Goal: Task Accomplishment & Management: Manage account settings

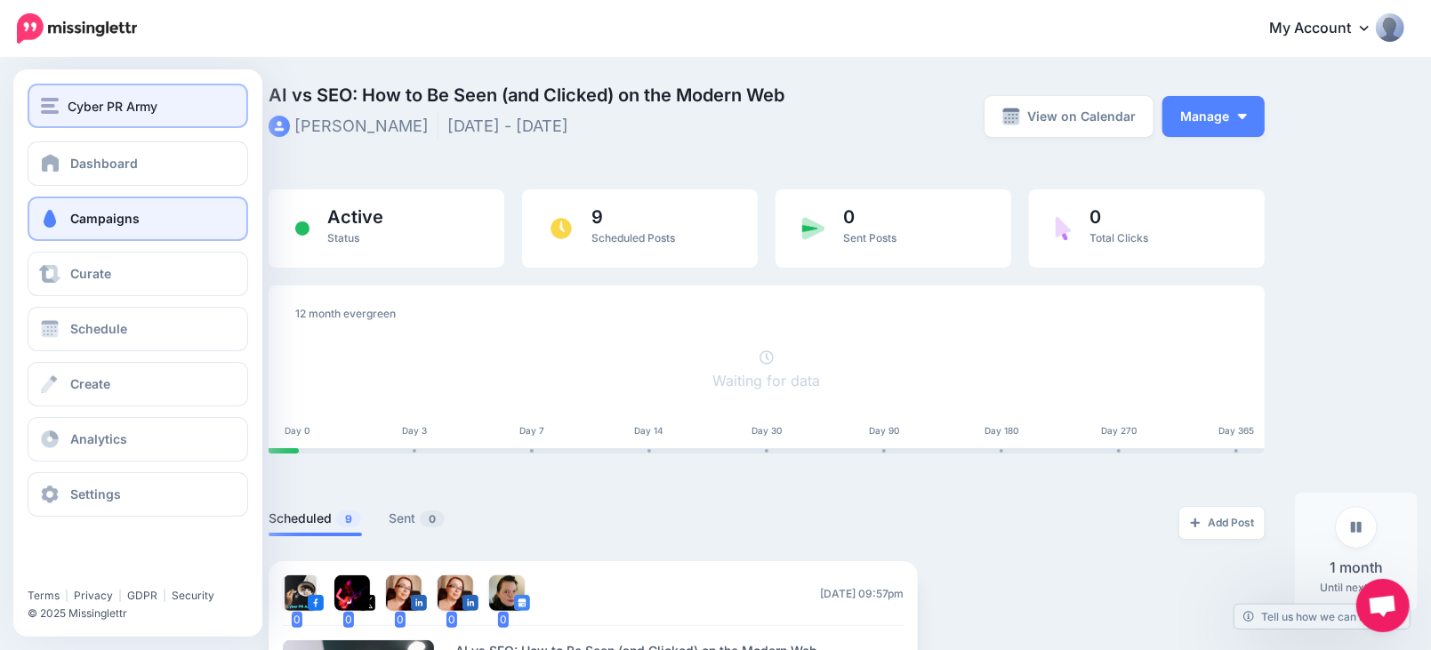
click at [64, 113] on div "Cyber PR Army" at bounding box center [138, 106] width 194 height 20
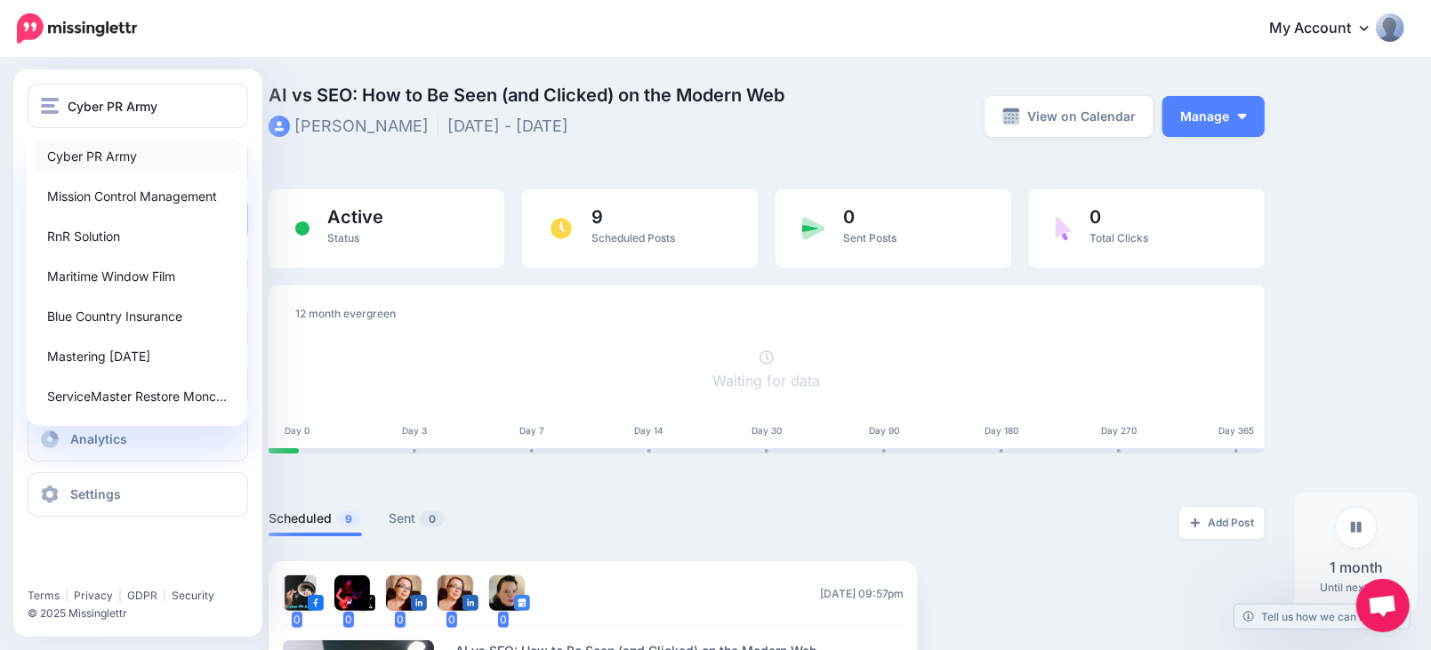
click at [79, 156] on link "Cyber PR Army" at bounding box center [137, 156] width 206 height 35
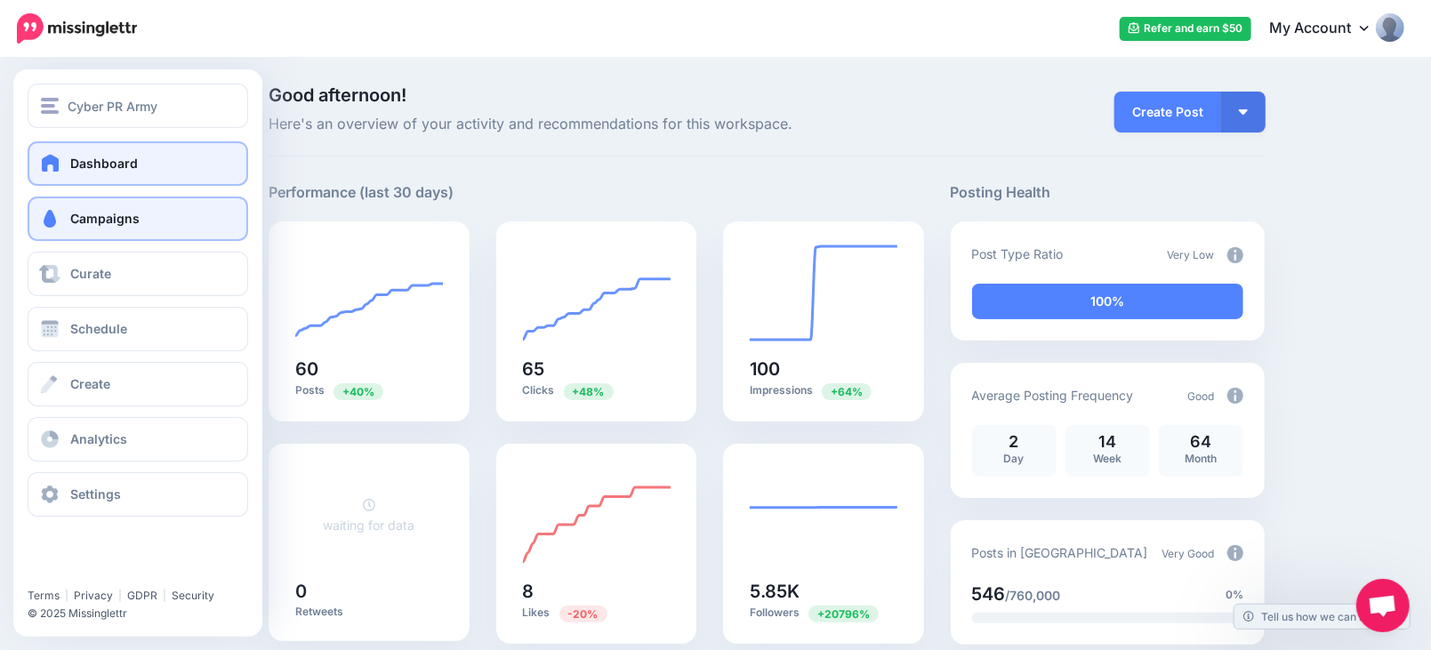
click at [68, 212] on link "Campaigns" at bounding box center [138, 219] width 221 height 44
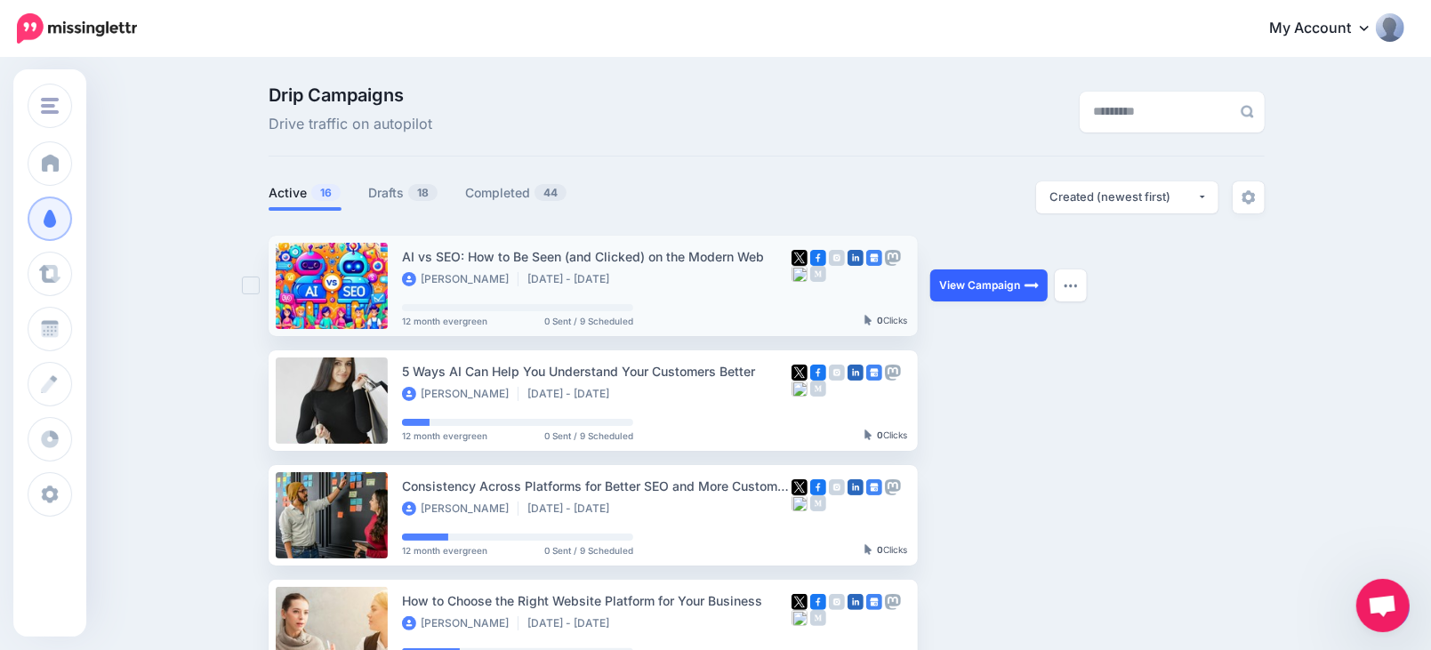
click at [991, 286] on link "View Campaign" at bounding box center [989, 286] width 117 height 32
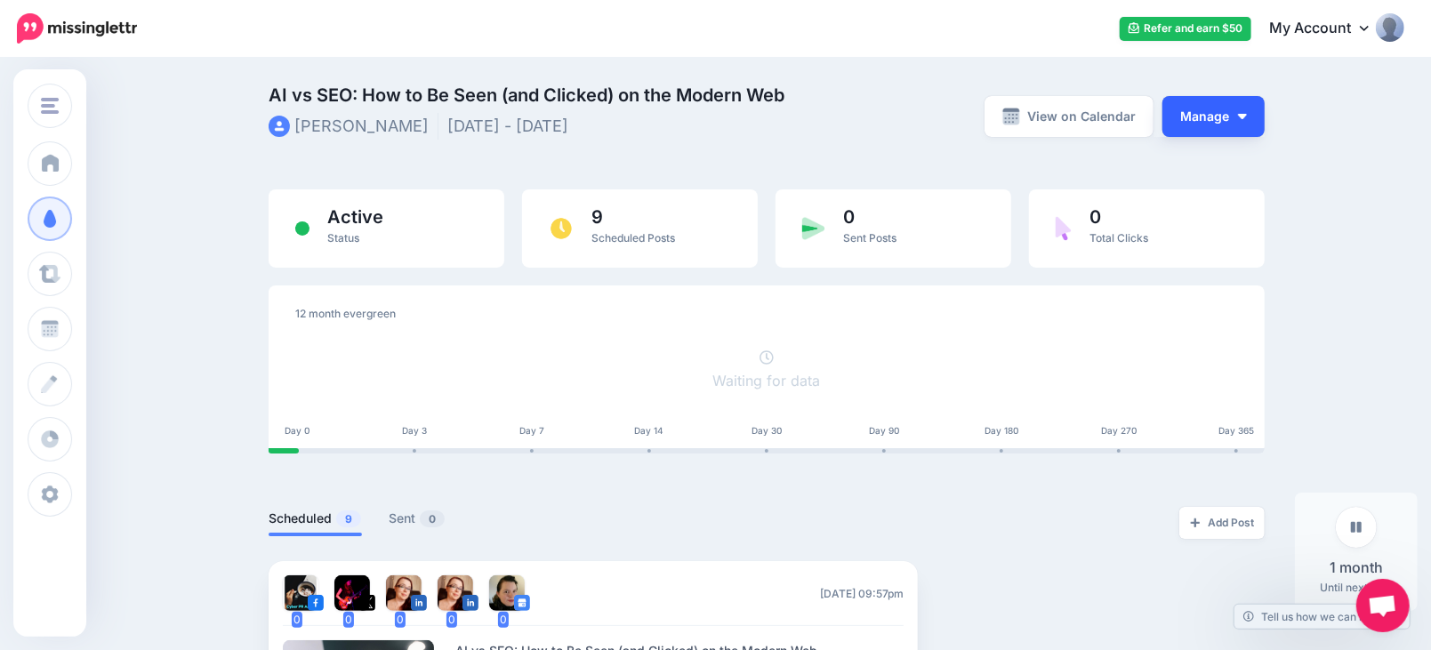
click at [1221, 115] on button "Manage" at bounding box center [1214, 116] width 102 height 41
click at [1236, 109] on button "Manage" at bounding box center [1214, 116] width 102 height 41
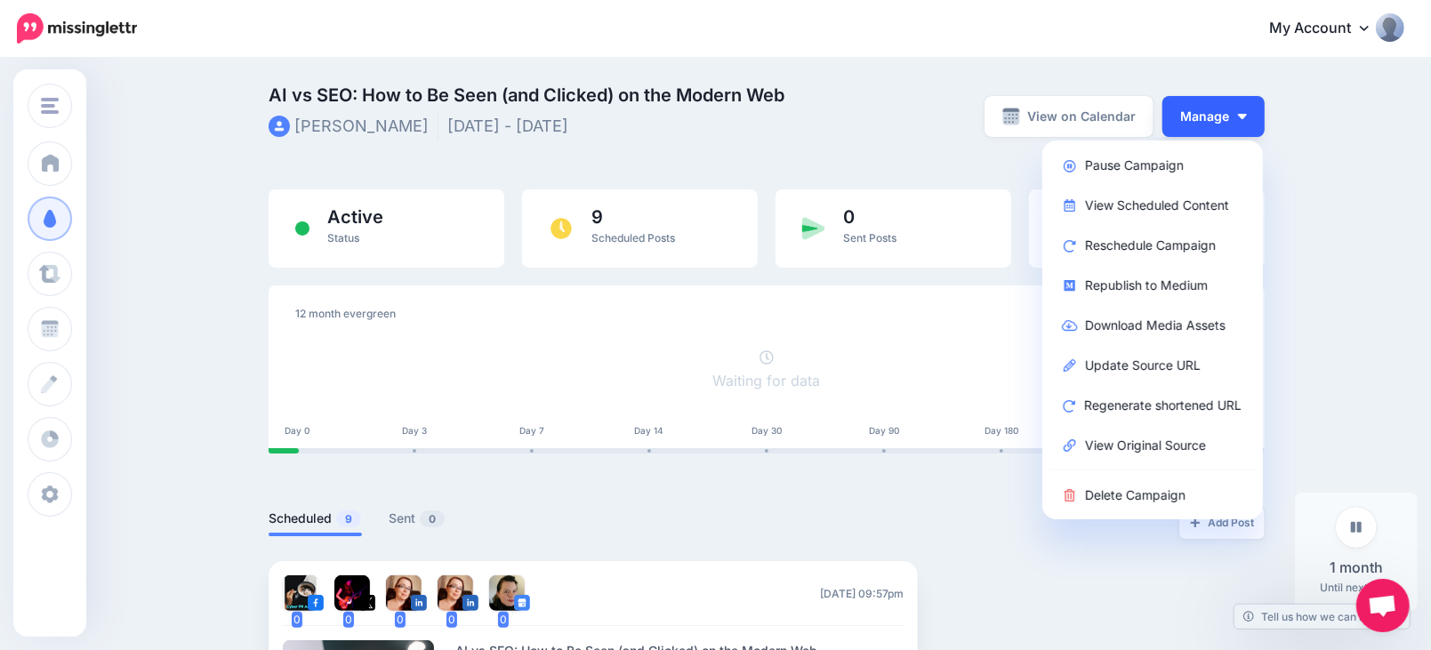
click at [1236, 109] on button "Manage" at bounding box center [1214, 116] width 102 height 41
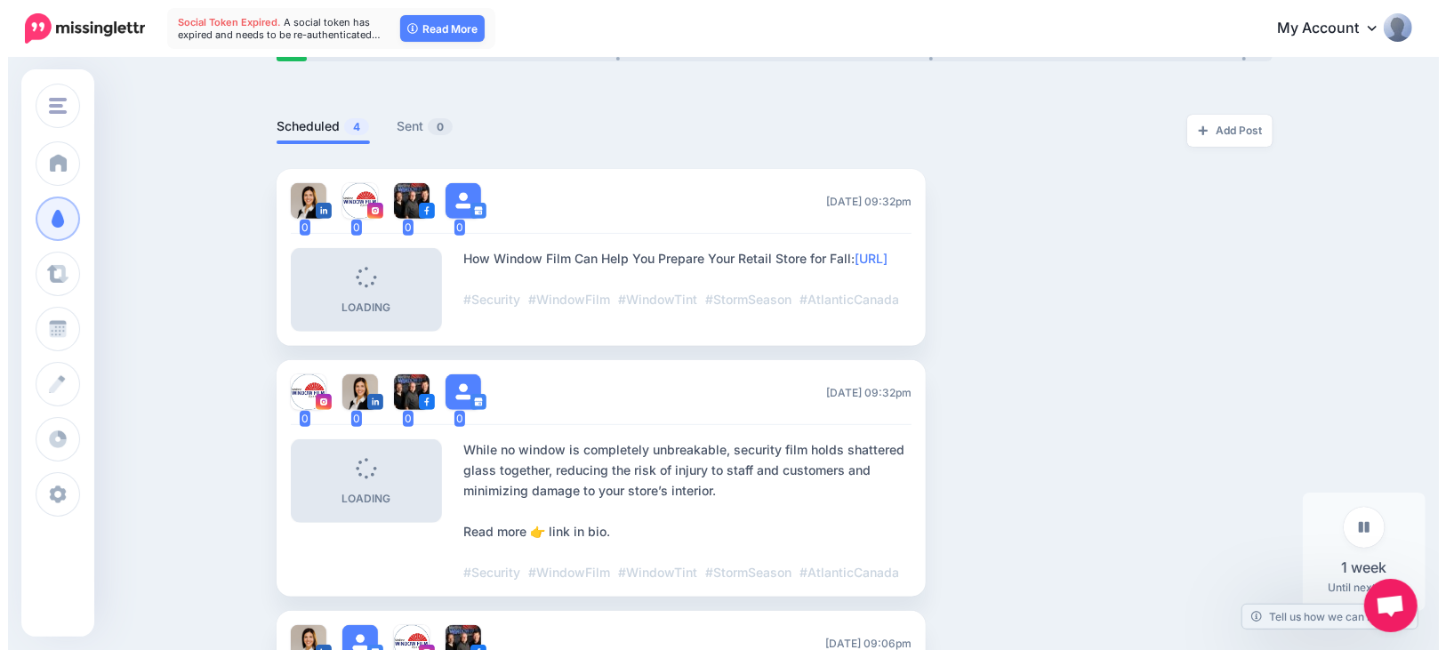
scroll to position [691, 0]
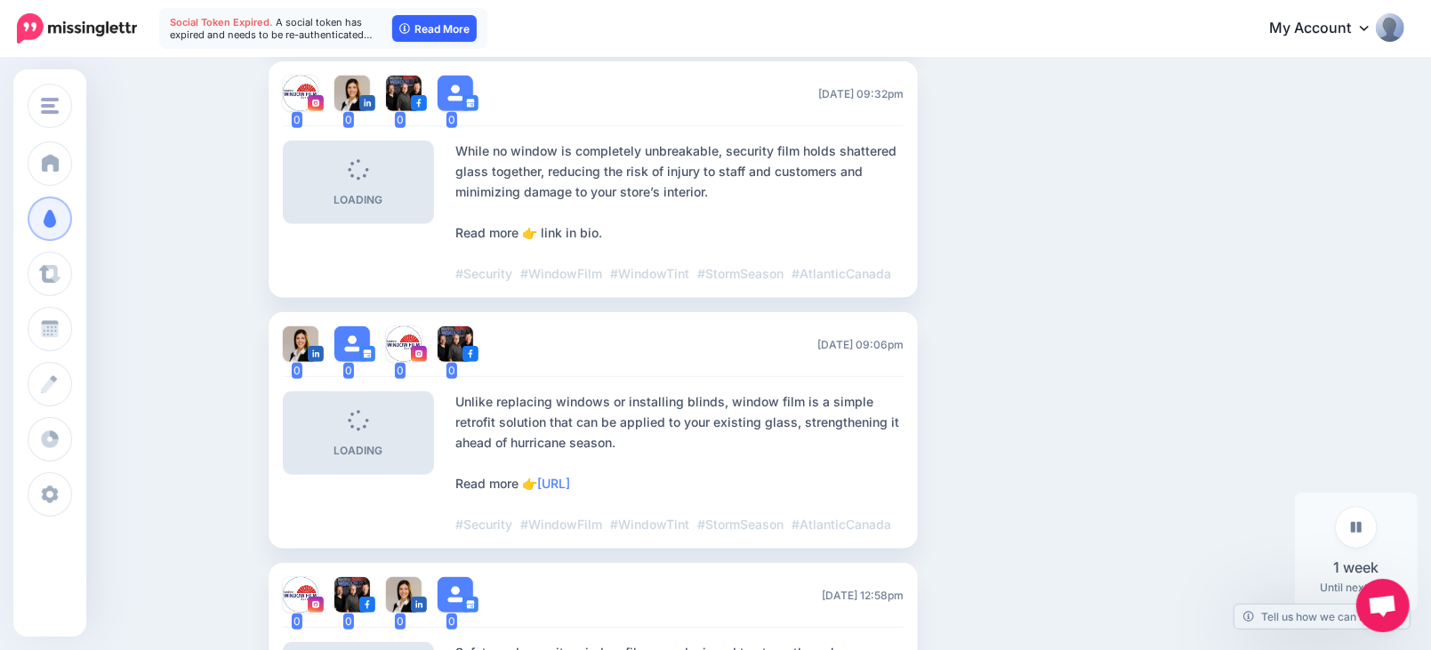
click at [448, 30] on link "Read More" at bounding box center [434, 28] width 85 height 27
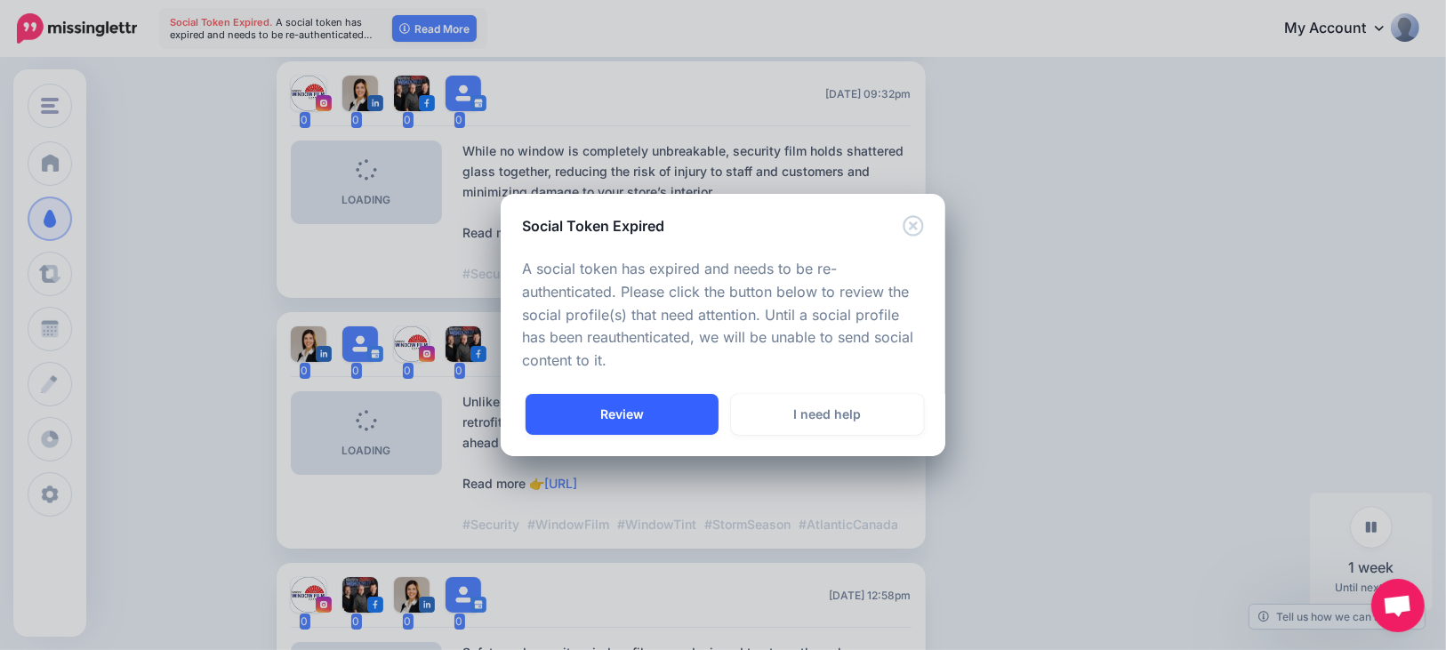
click at [662, 415] on link "Review" at bounding box center [622, 414] width 193 height 41
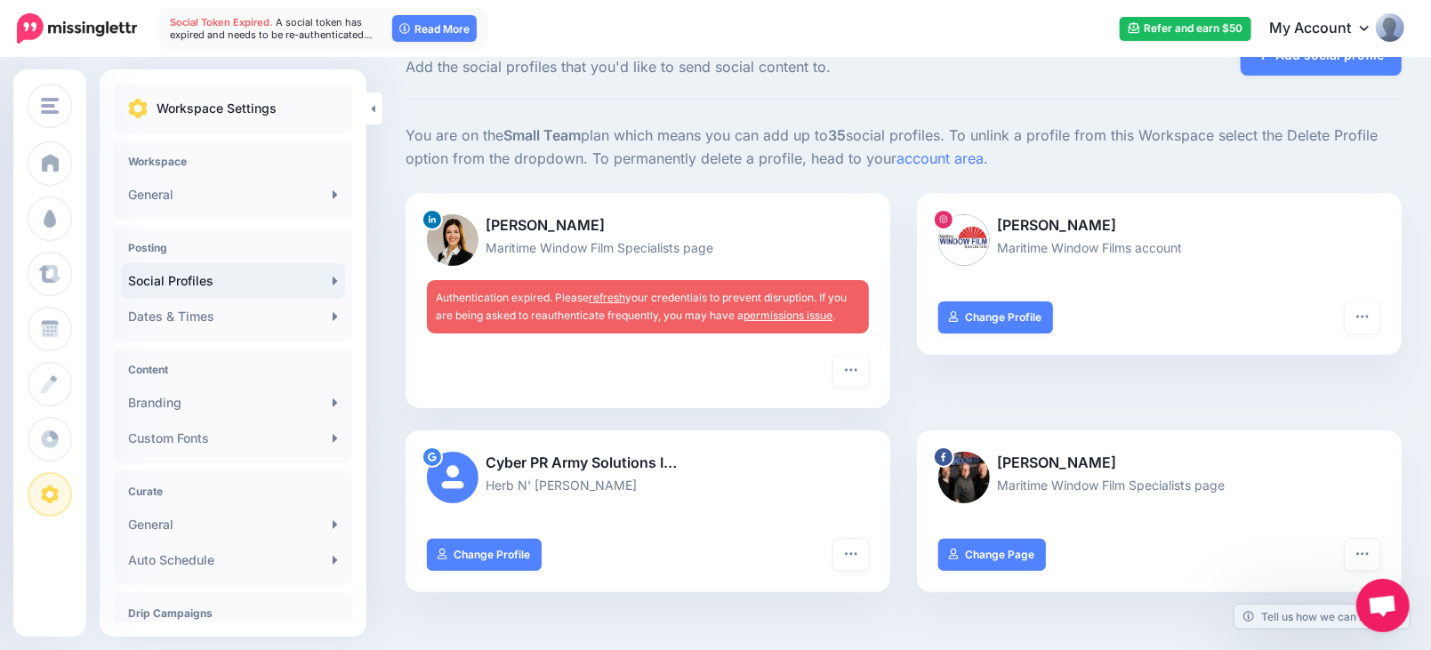
scroll to position [98, 0]
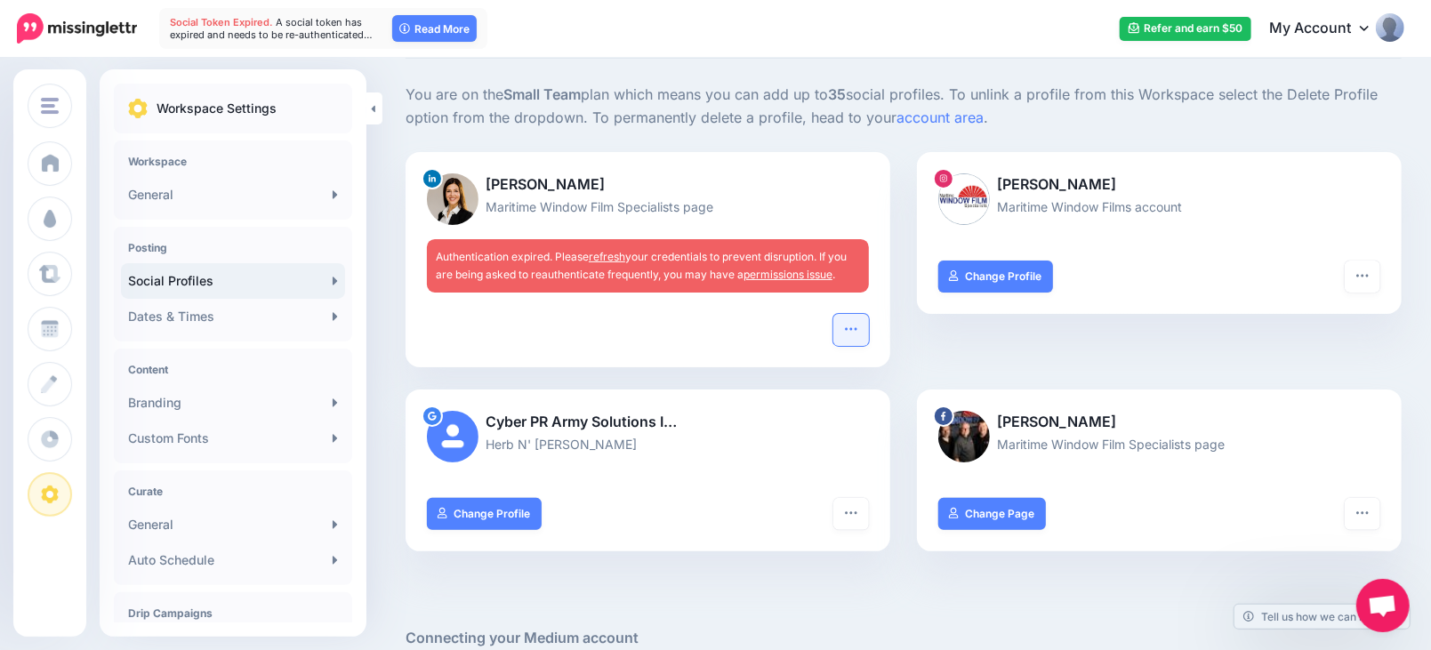
click at [858, 328] on icon "button" at bounding box center [851, 329] width 14 height 14
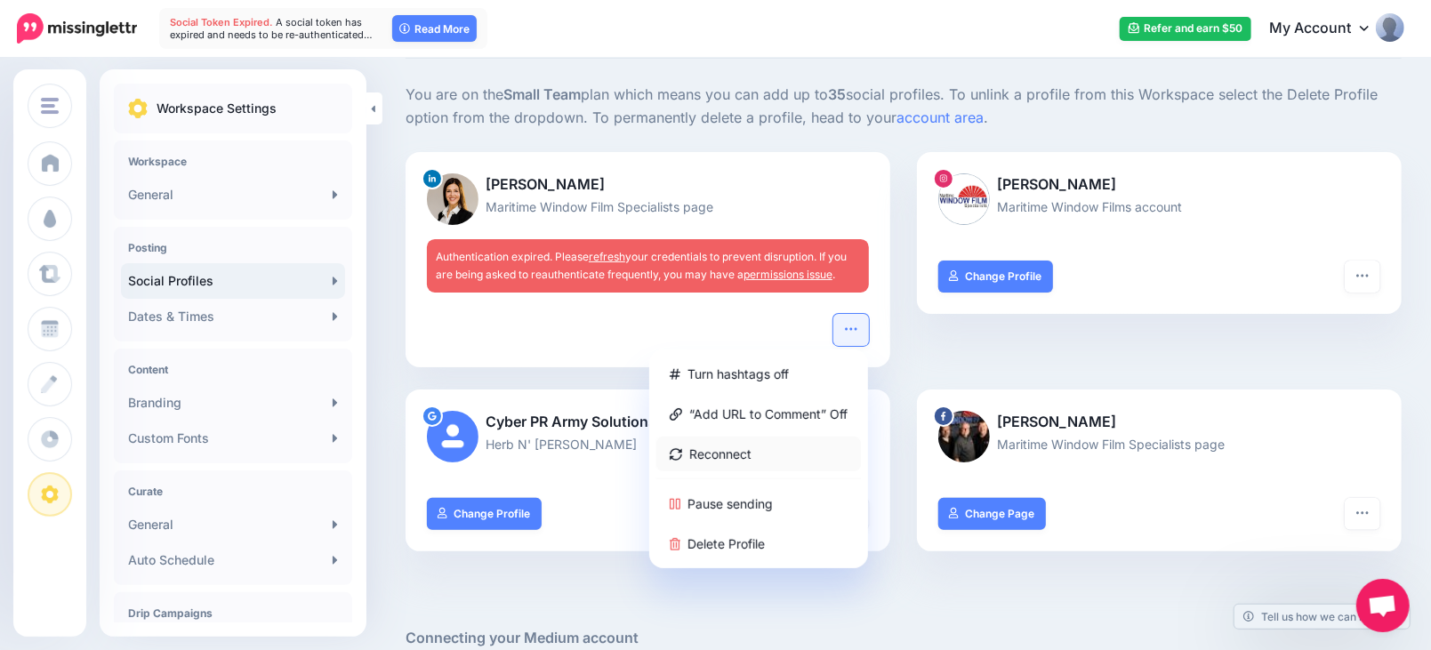
click at [734, 442] on link "Reconnect" at bounding box center [759, 454] width 205 height 35
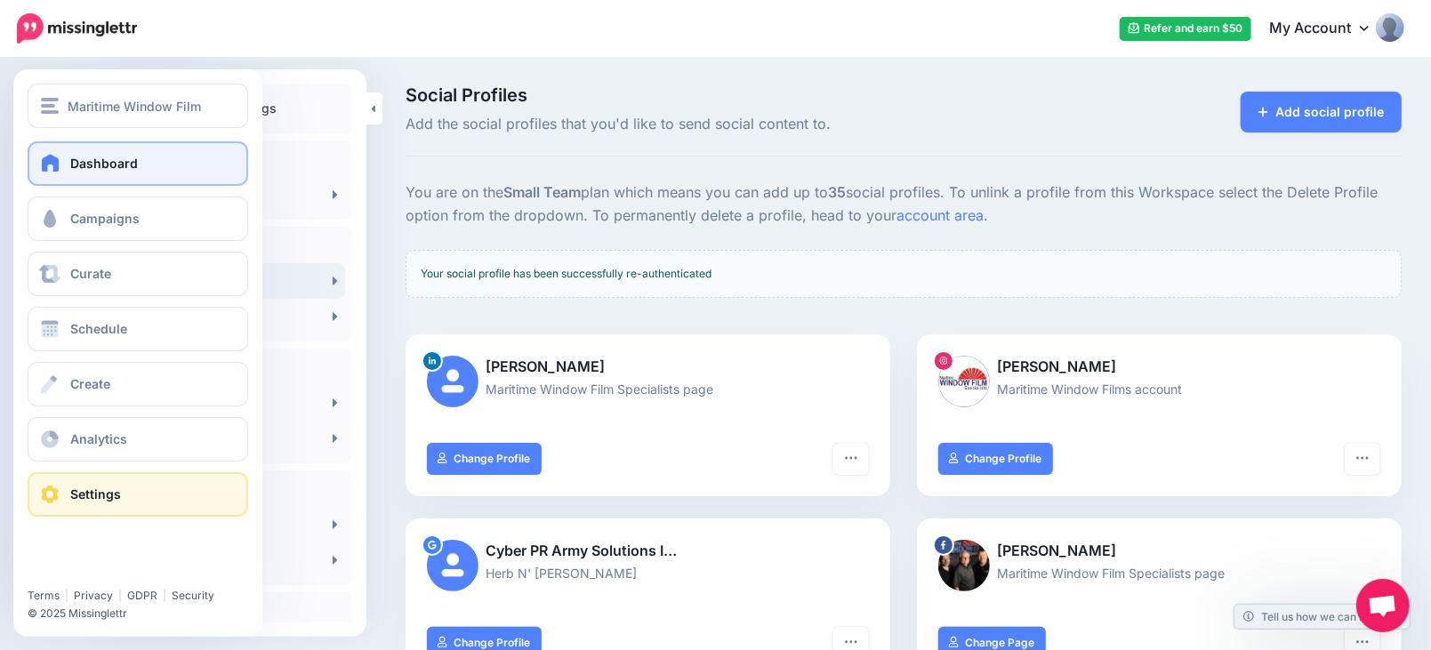
click at [92, 163] on span "Dashboard" at bounding box center [104, 163] width 68 height 15
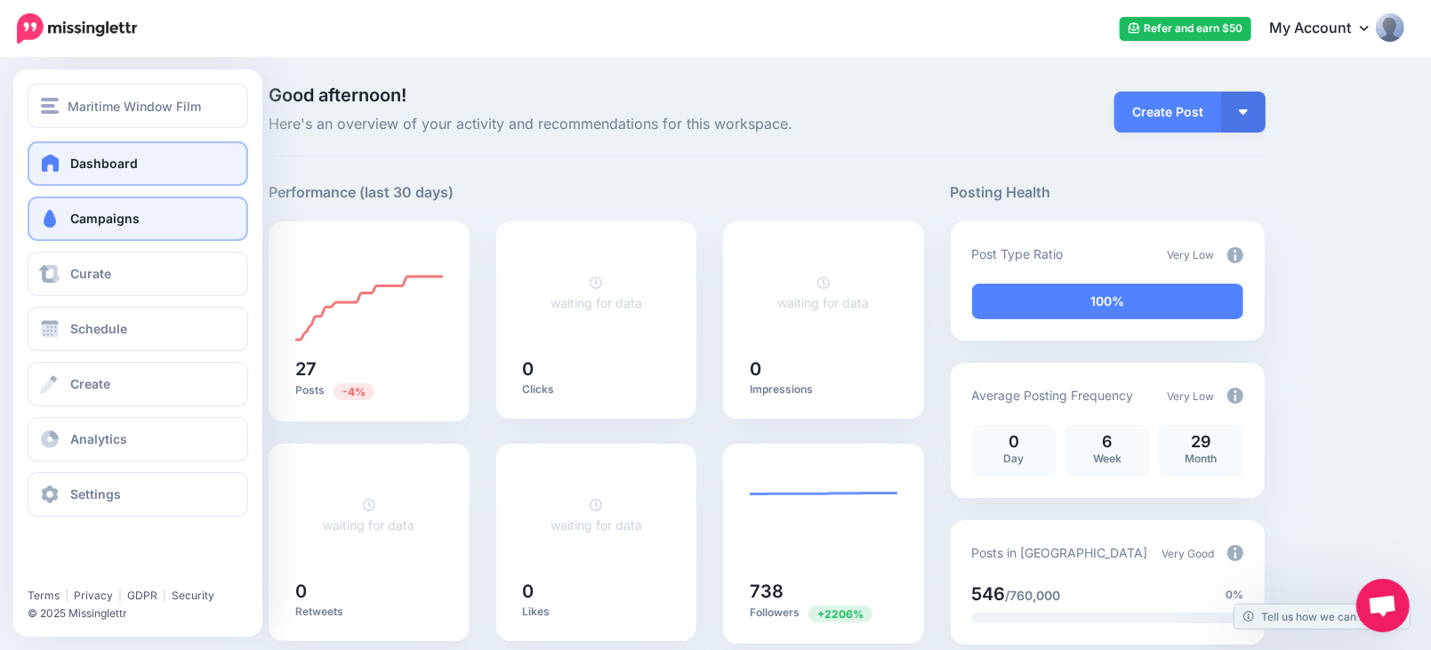
click at [112, 216] on span "Campaigns" at bounding box center [104, 218] width 69 height 15
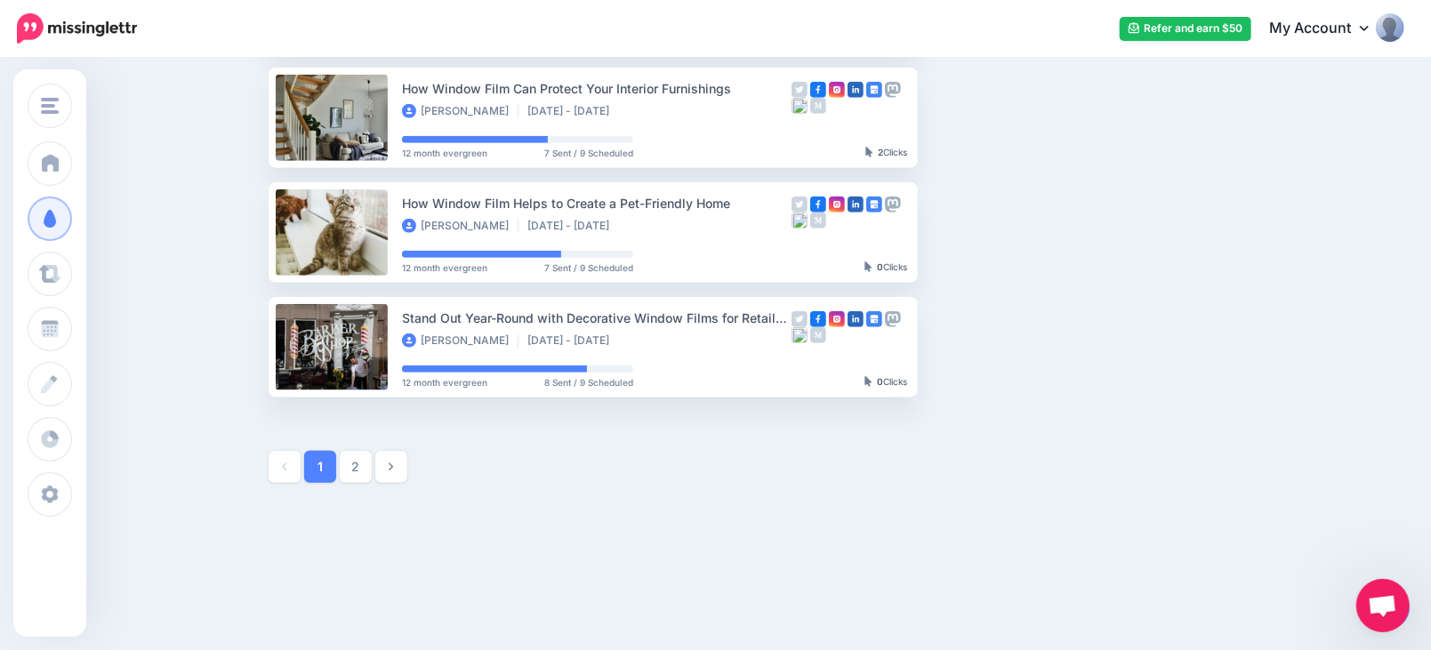
scroll to position [982, 0]
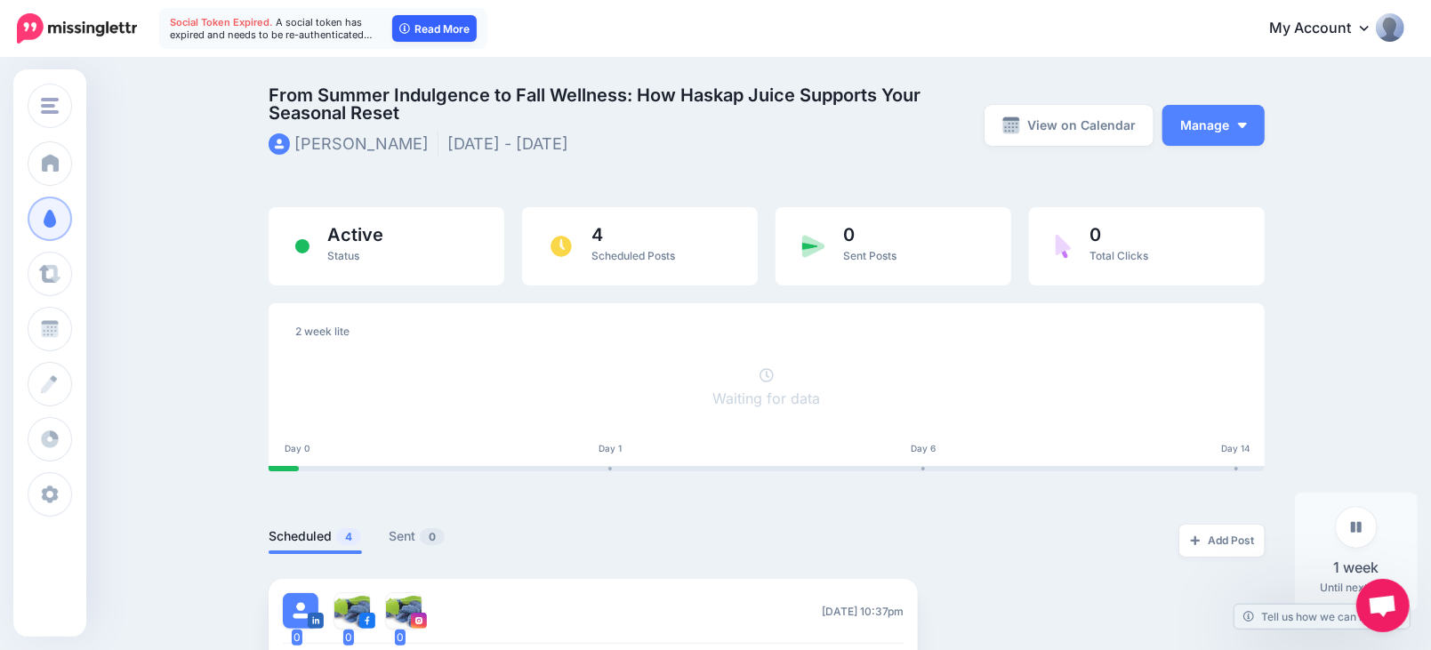
click at [422, 25] on link "Read More" at bounding box center [434, 28] width 85 height 27
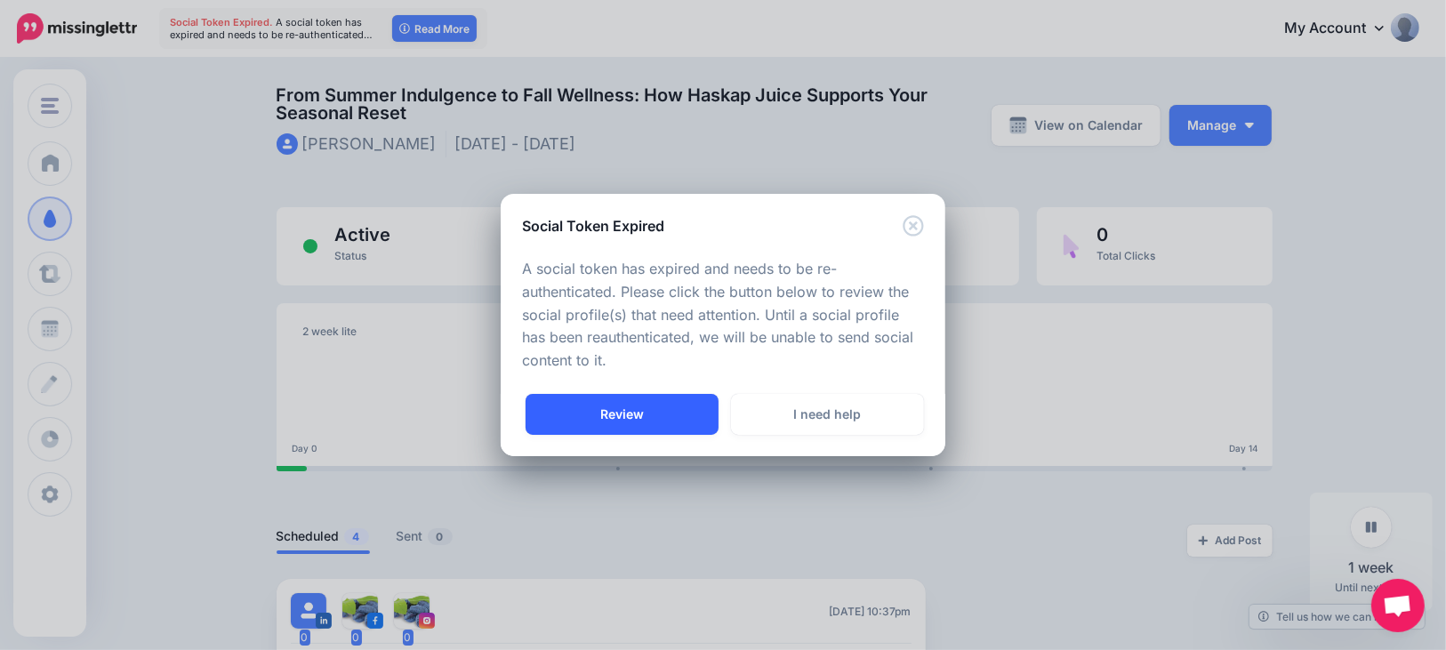
click at [618, 407] on link "Review" at bounding box center [622, 414] width 193 height 41
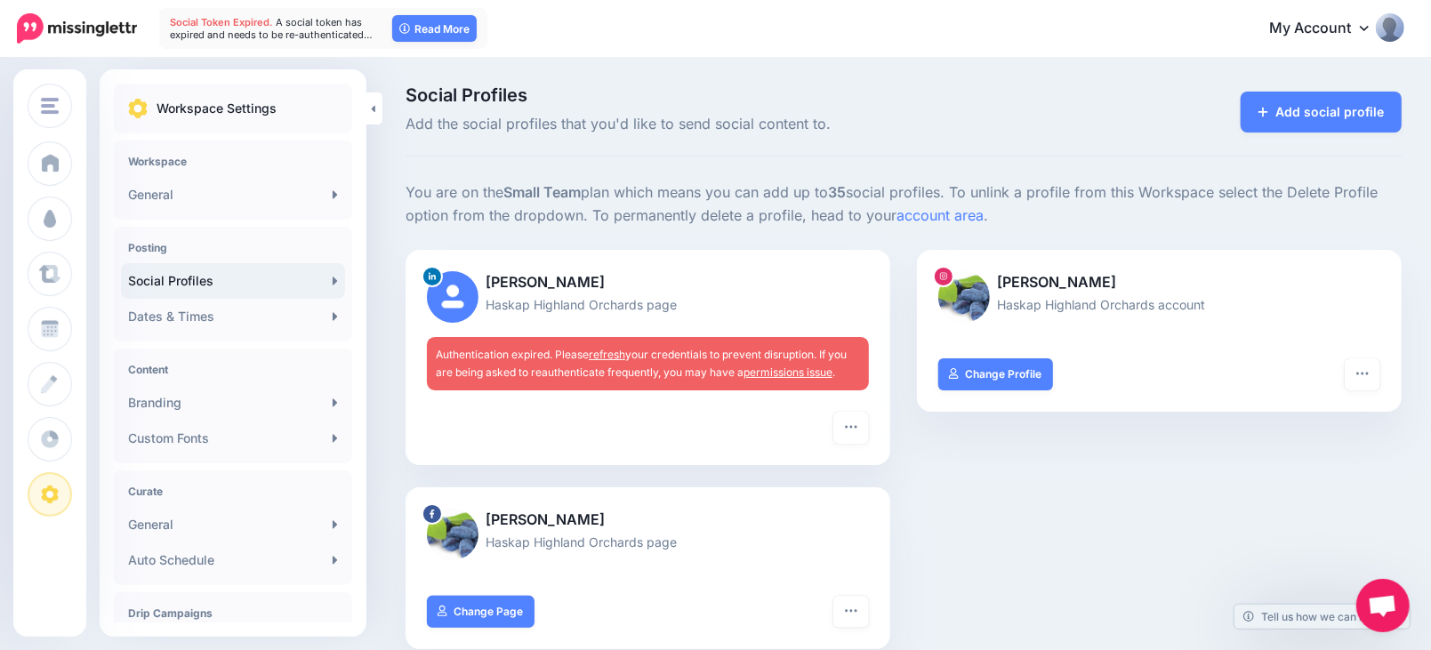
click at [625, 350] on link "refresh" at bounding box center [607, 354] width 36 height 13
